Goal: Task Accomplishment & Management: Manage account settings

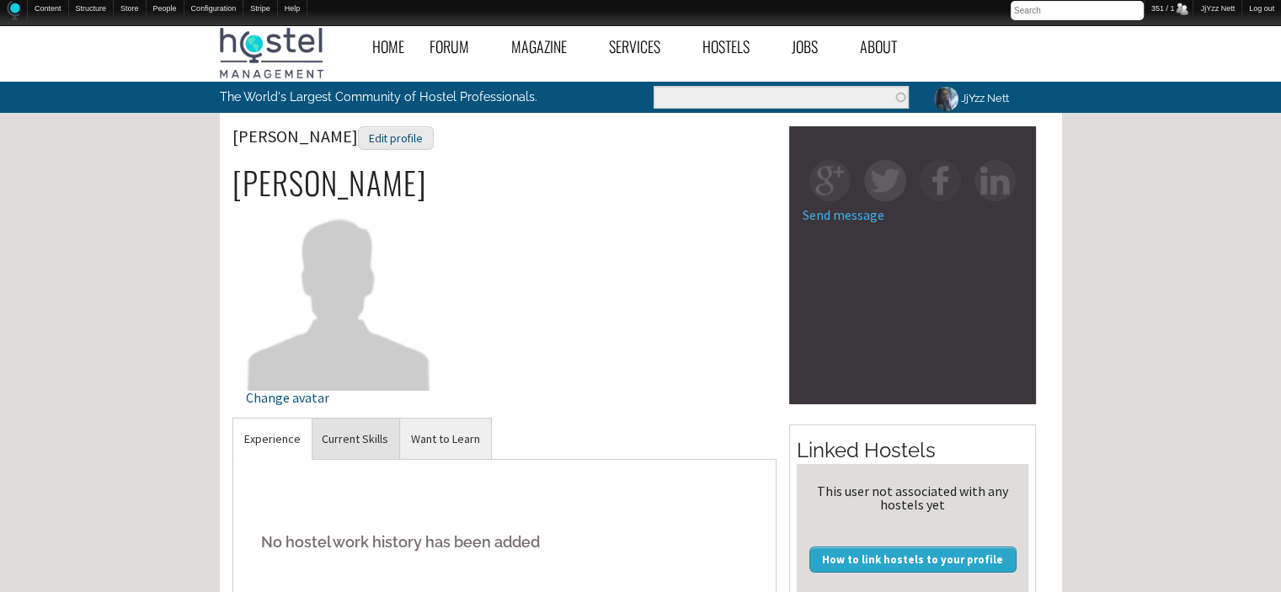
click at [352, 425] on link "Current Skills" at bounding box center [355, 438] width 88 height 41
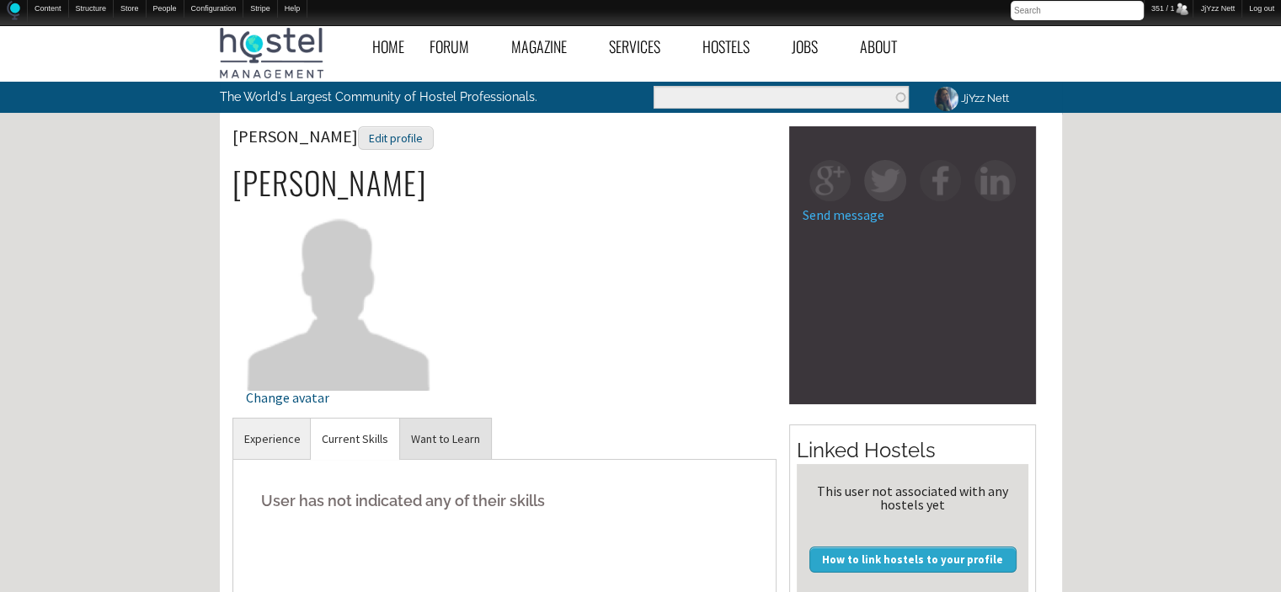
click at [430, 440] on link "Want to Learn" at bounding box center [445, 438] width 91 height 41
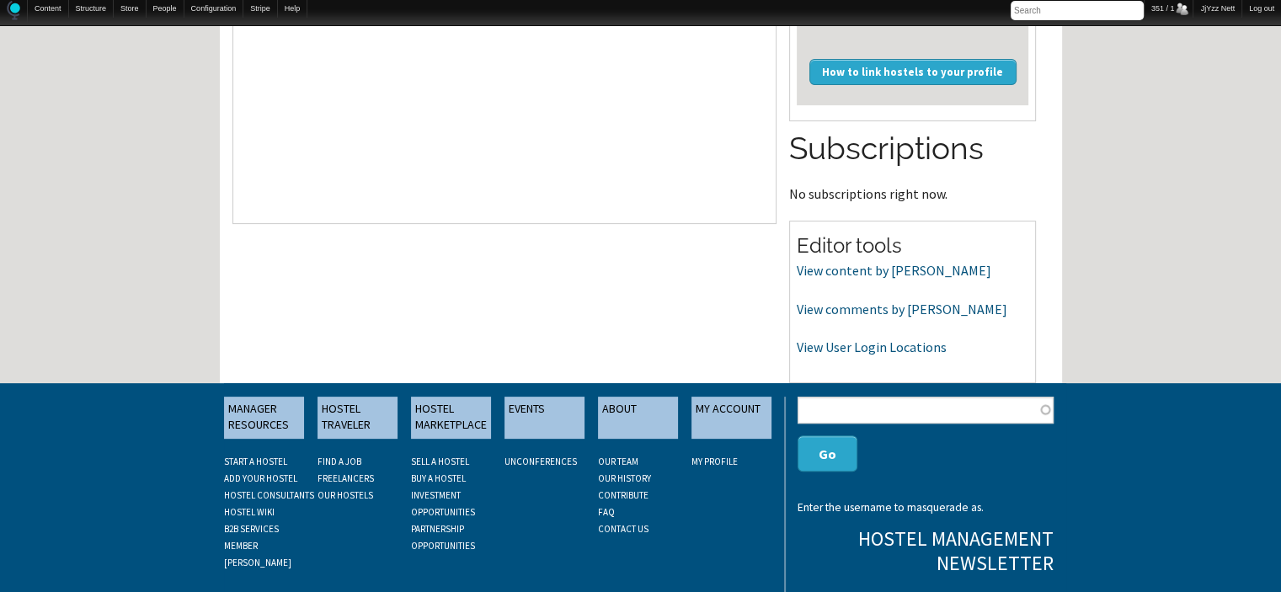
scroll to position [493, 0]
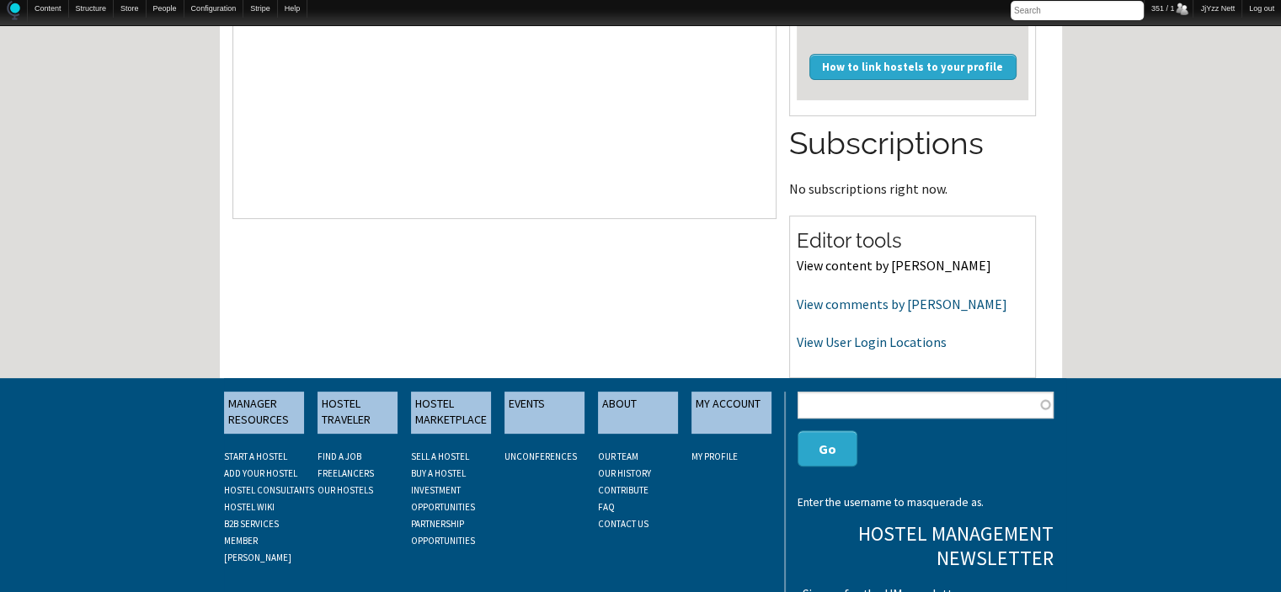
click at [862, 258] on link "View content by [PERSON_NAME]" at bounding box center [893, 265] width 194 height 17
click at [908, 311] on link "View comments by [PERSON_NAME]" at bounding box center [901, 304] width 210 height 17
click at [828, 350] on link "View User Login Locations" at bounding box center [871, 341] width 150 height 17
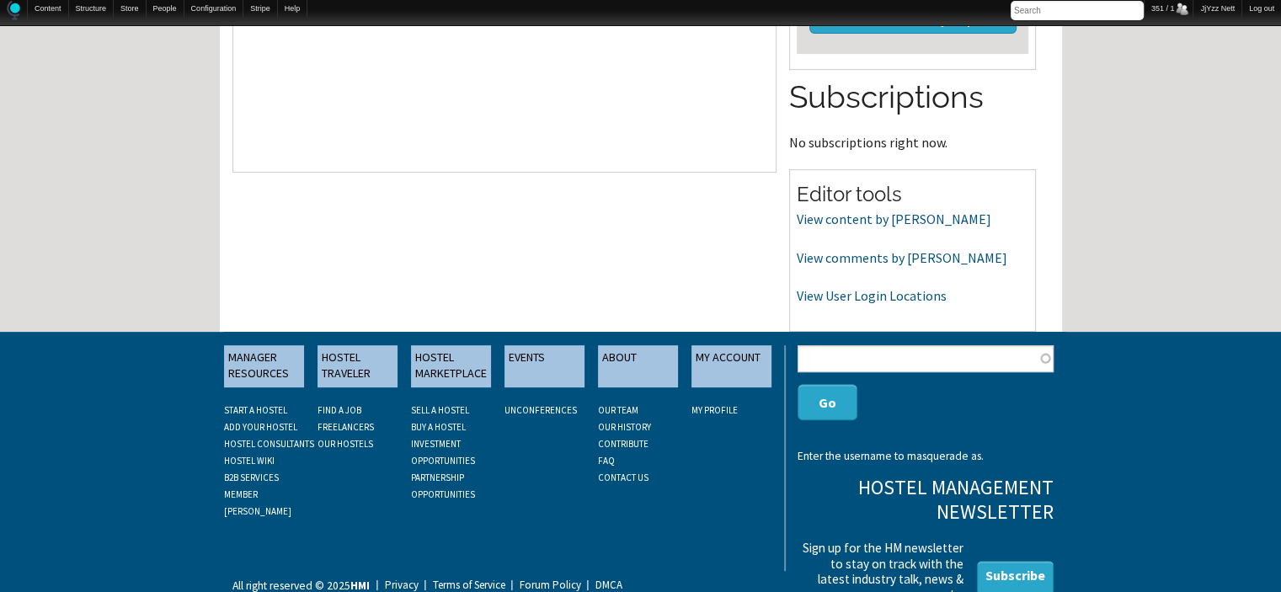
scroll to position [572, 0]
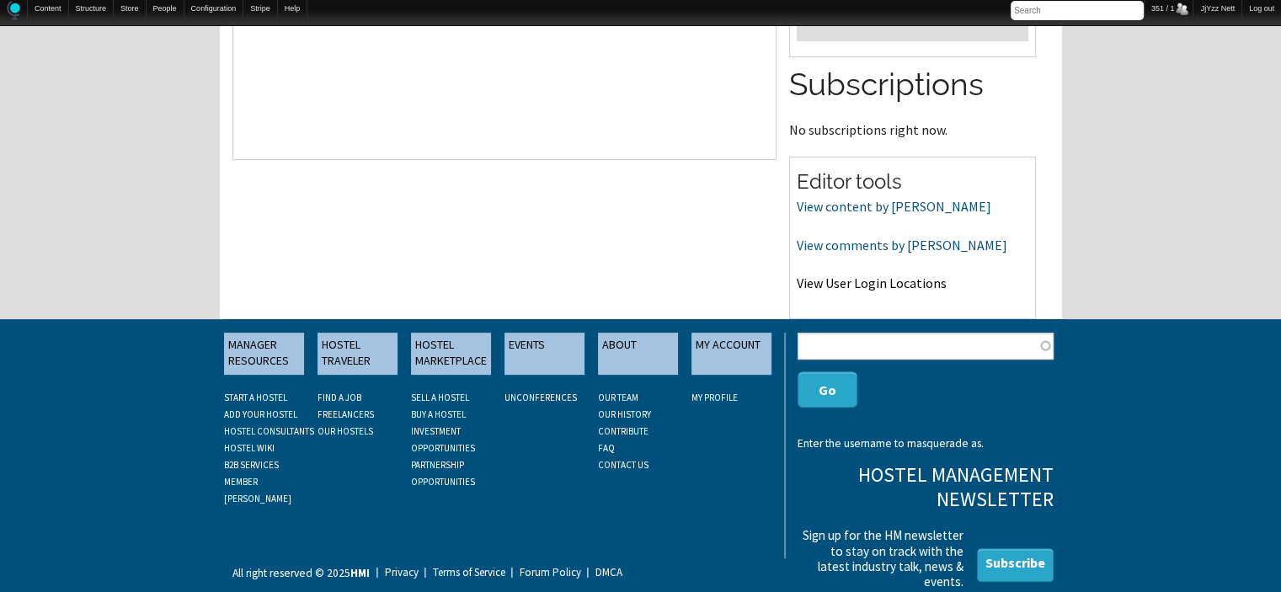
click at [822, 288] on link "View User Login Locations" at bounding box center [871, 282] width 150 height 17
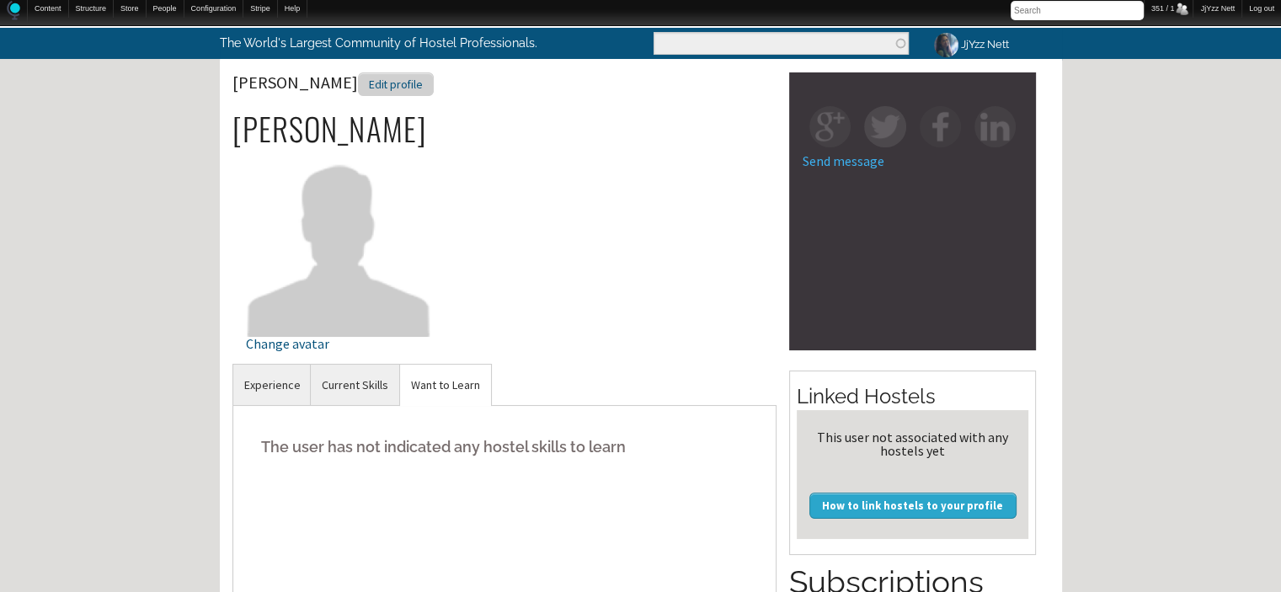
click at [423, 81] on div "Edit profile" at bounding box center [396, 84] width 76 height 24
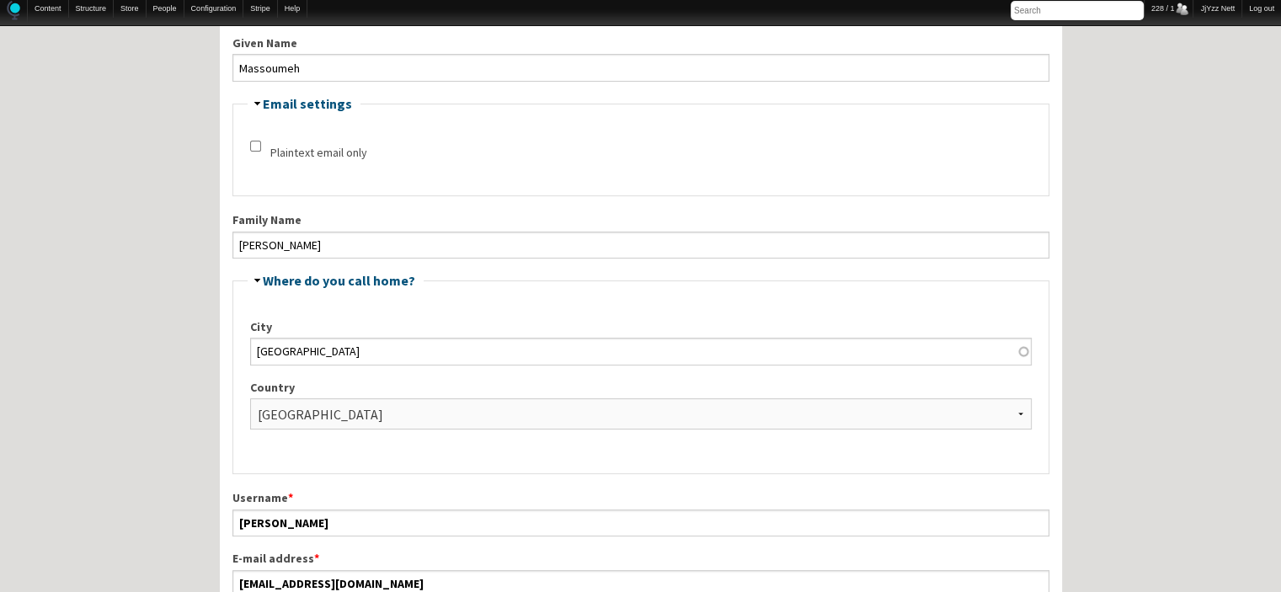
scroll to position [404, 0]
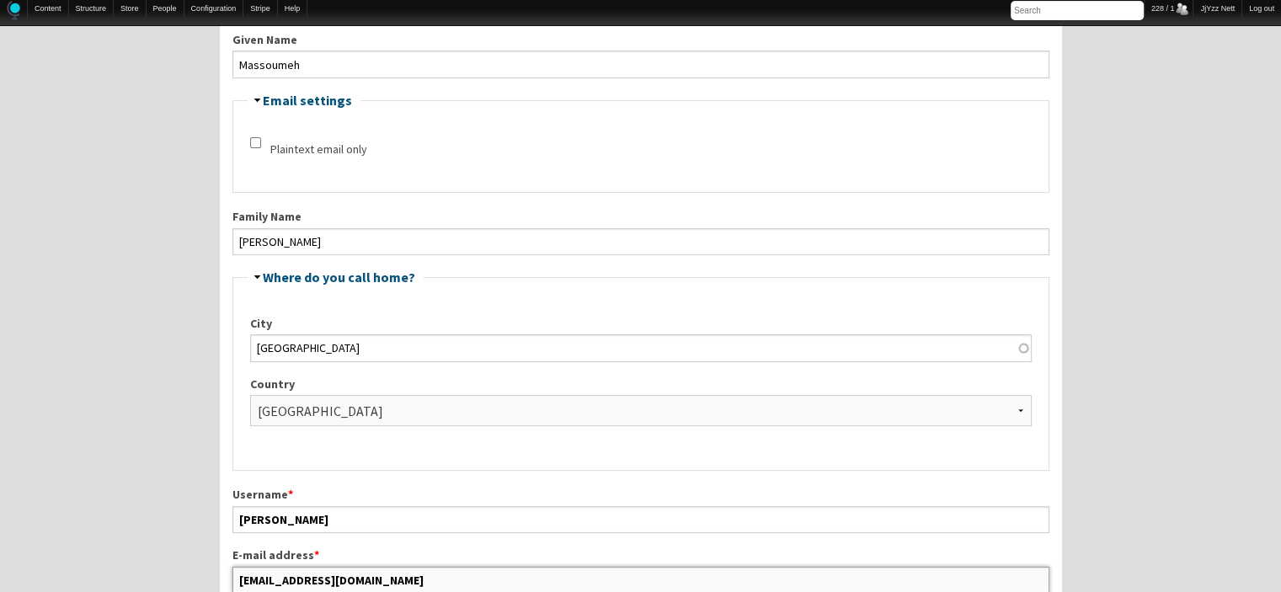
drag, startPoint x: 411, startPoint y: 573, endPoint x: 208, endPoint y: 573, distance: 202.9
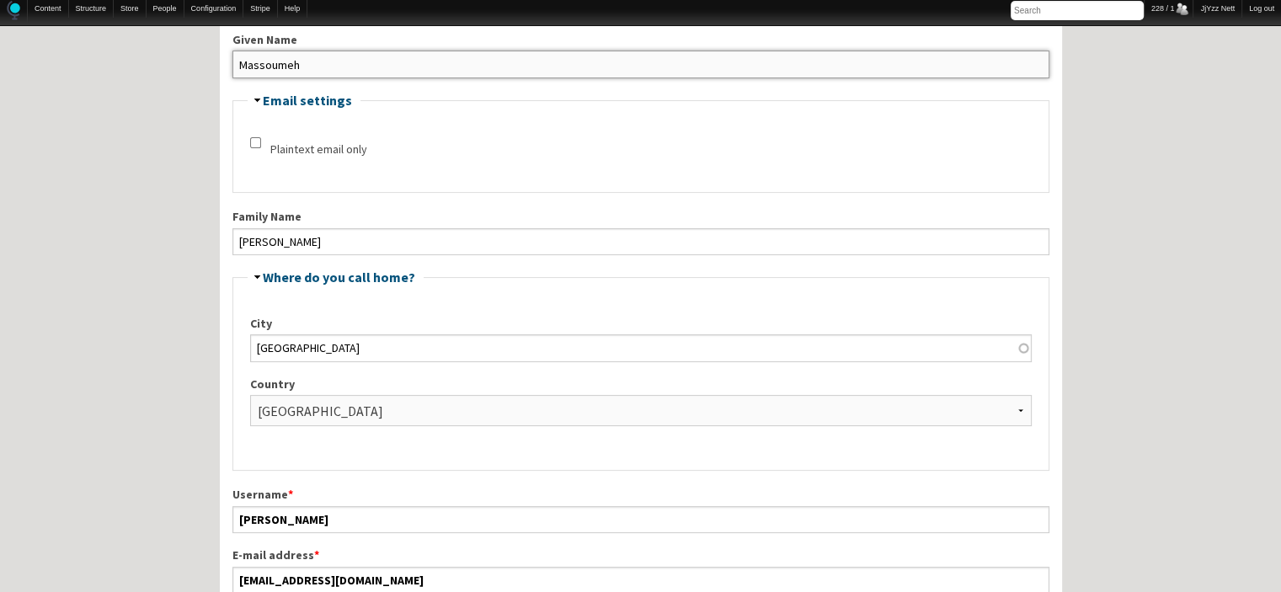
drag, startPoint x: 316, startPoint y: 66, endPoint x: 135, endPoint y: 60, distance: 181.1
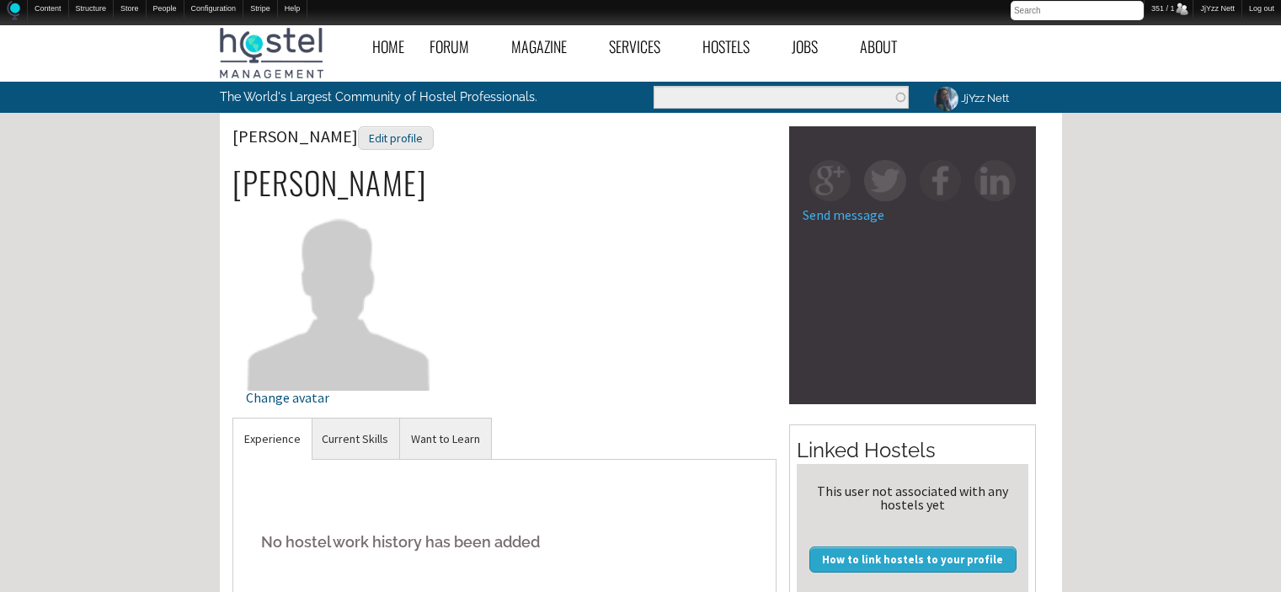
scroll to position [54, 0]
